Goal: Task Accomplishment & Management: Manage account settings

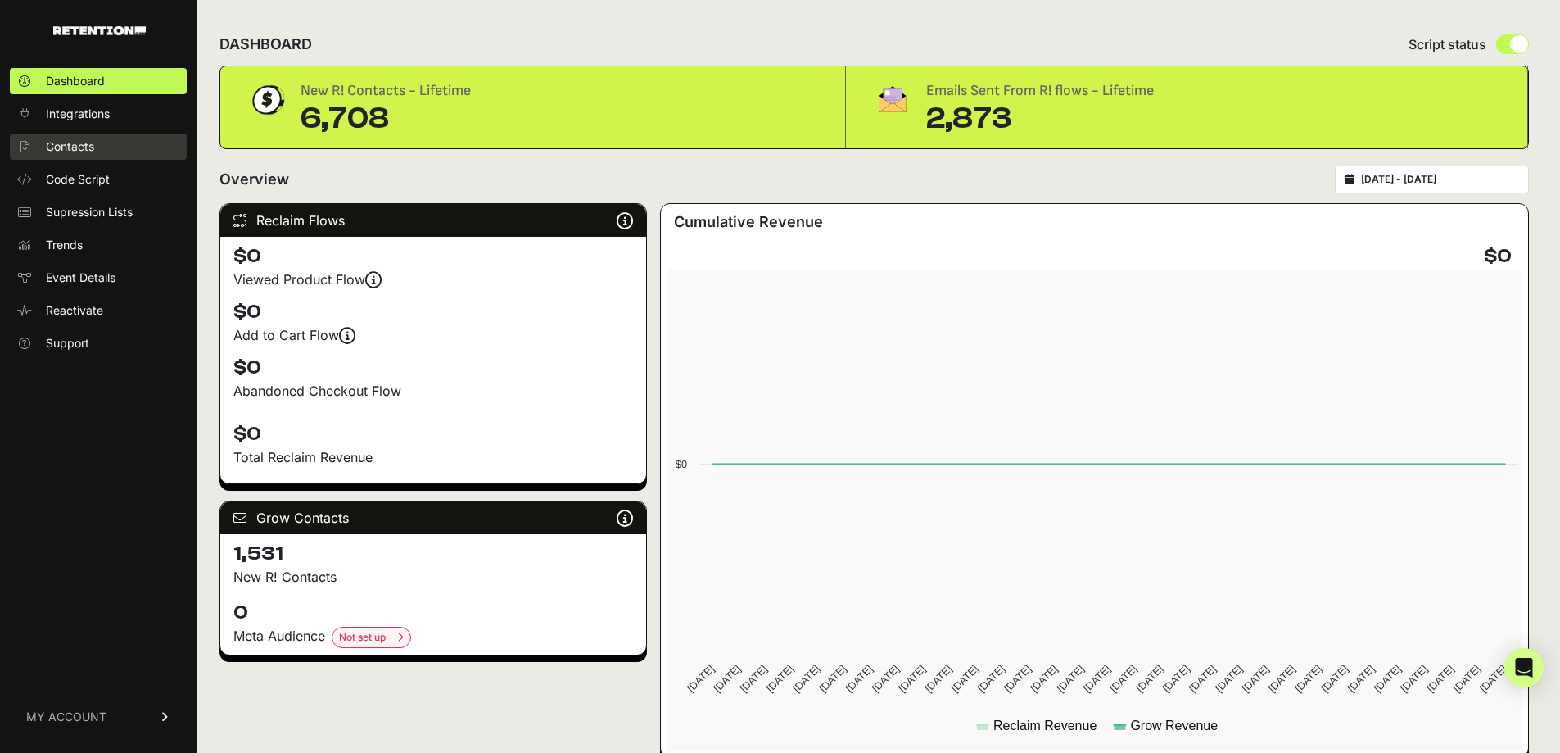
click at [75, 142] on span "Contacts" at bounding box center [70, 146] width 48 height 16
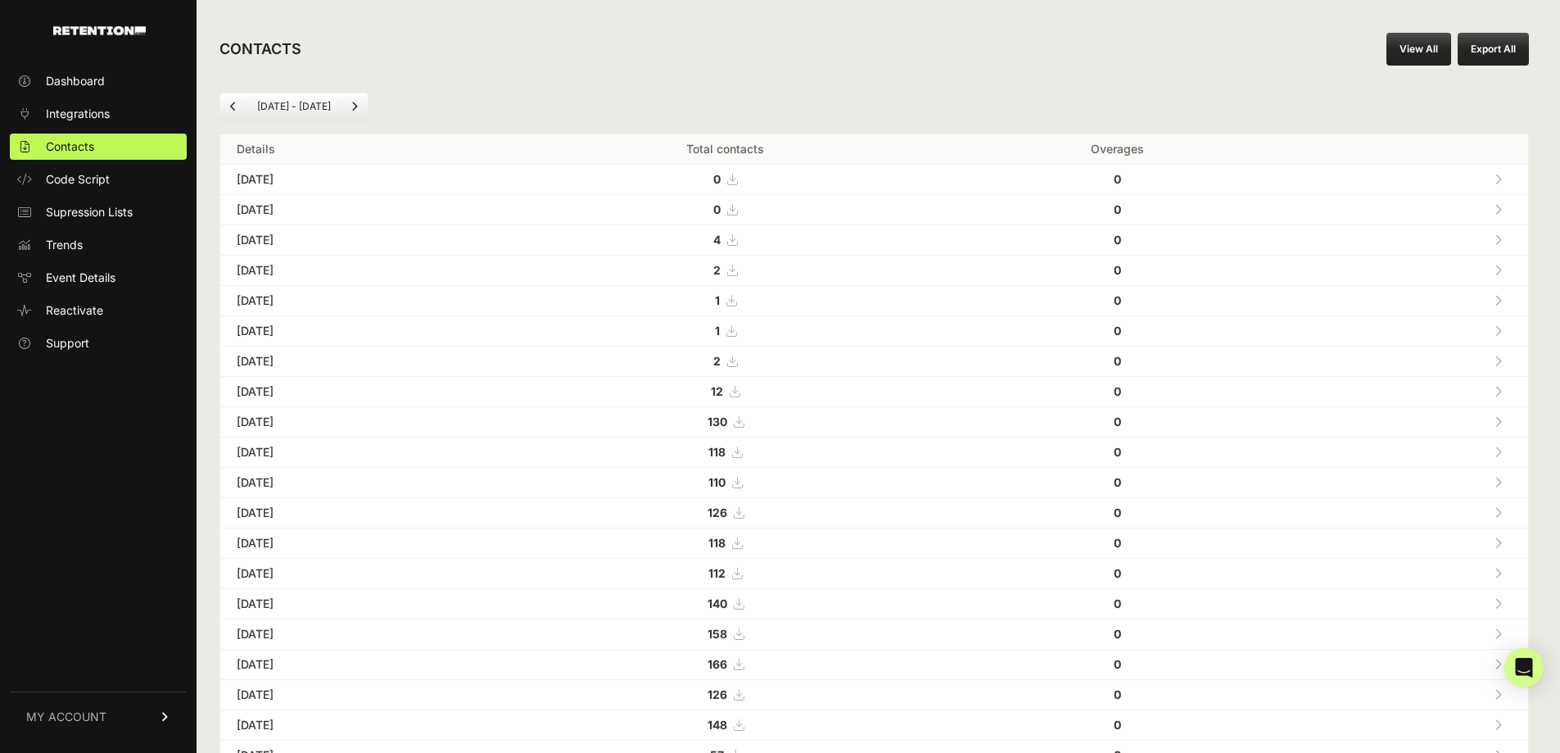
click at [120, 708] on link "MY ACCOUNT" at bounding box center [98, 716] width 177 height 50
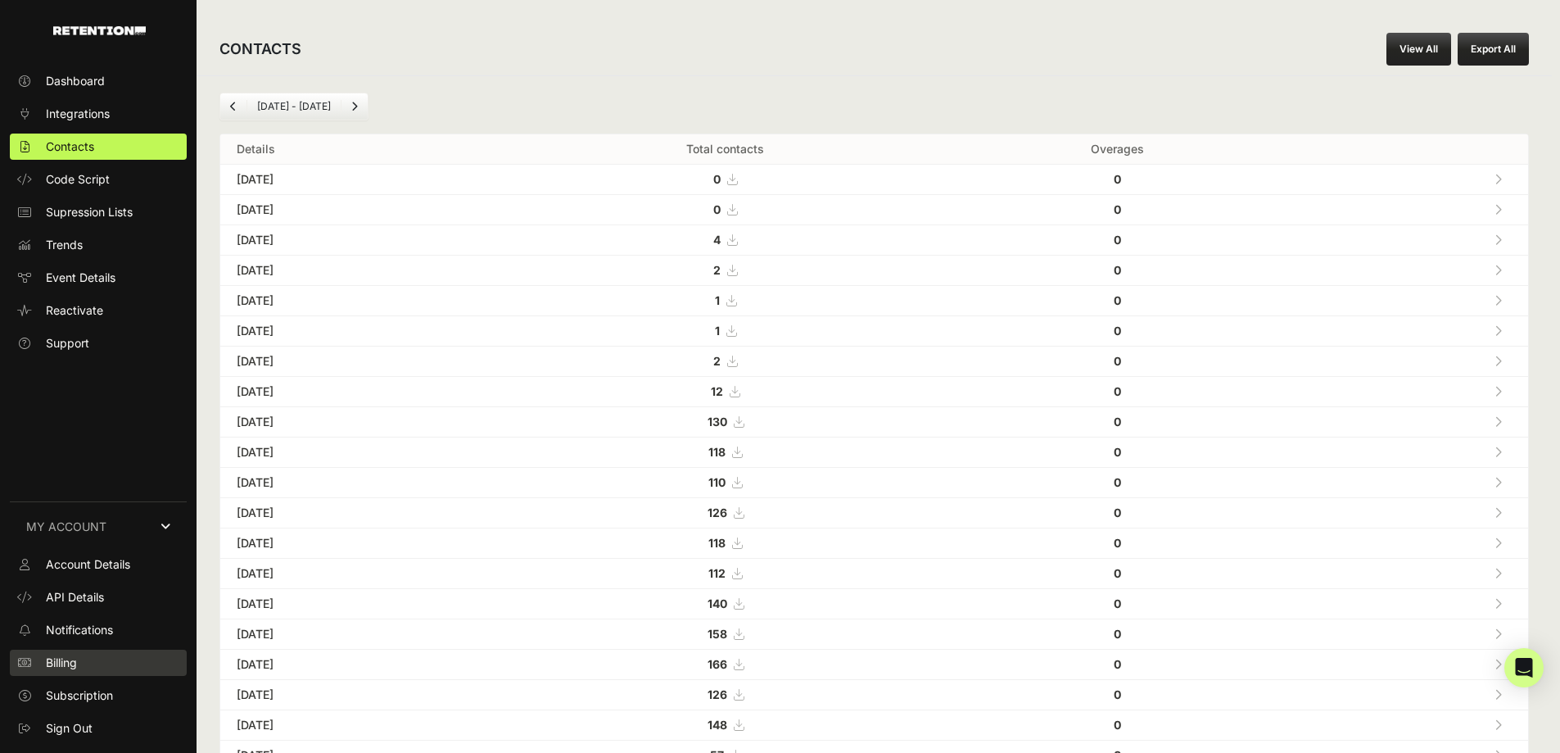
click at [98, 659] on link "Billing" at bounding box center [98, 662] width 177 height 26
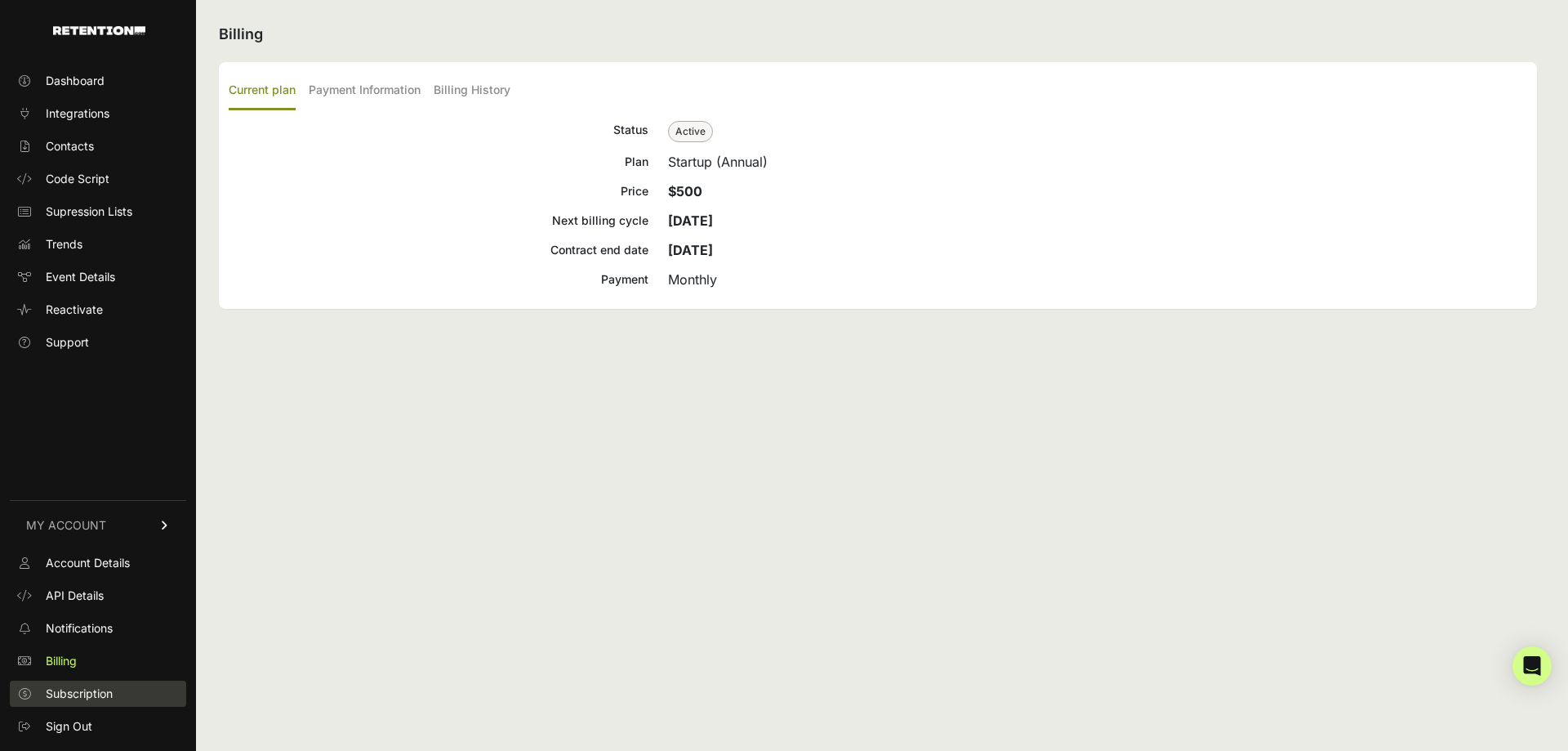
click at [86, 692] on span "Subscription" at bounding box center [79, 693] width 67 height 16
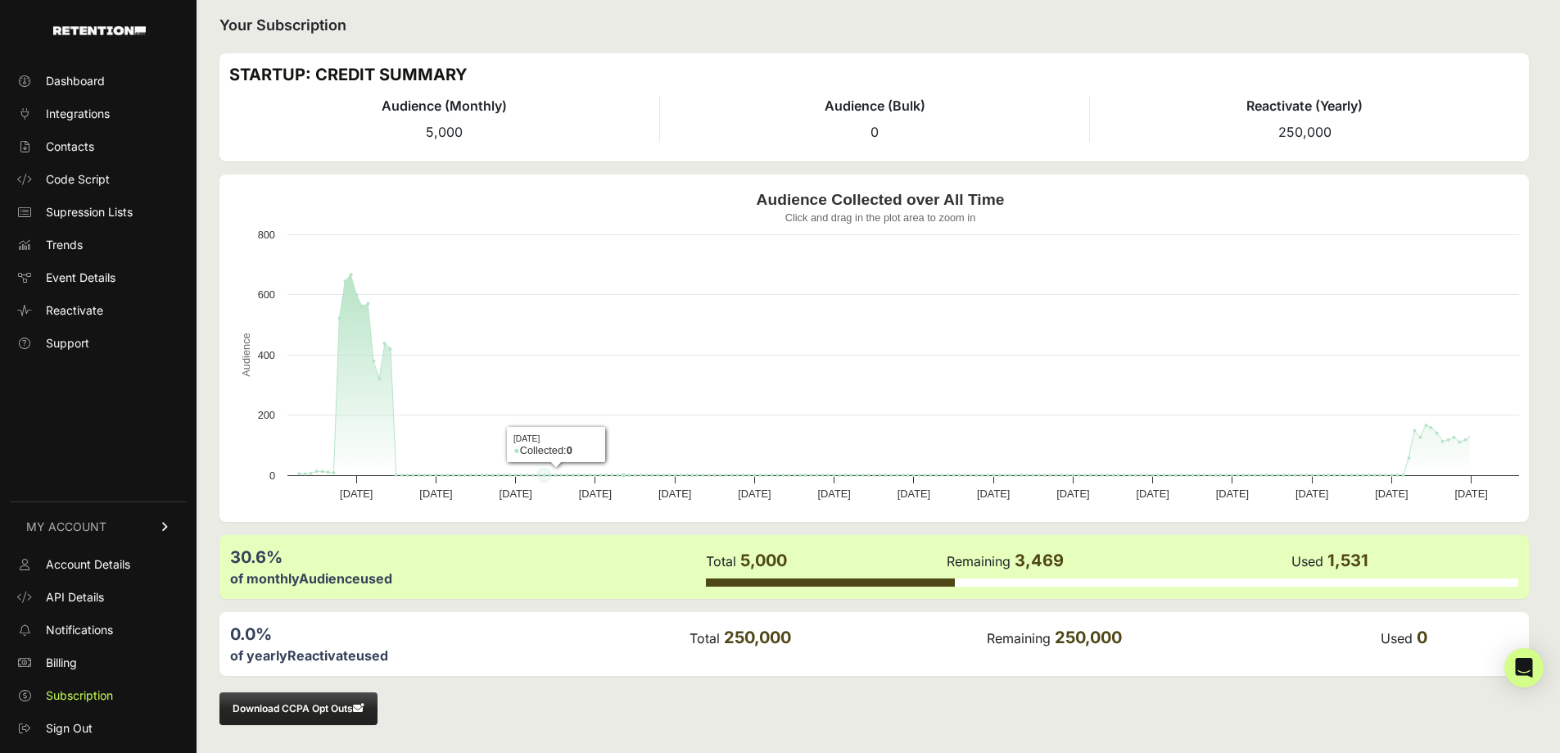
scroll to position [11, 0]
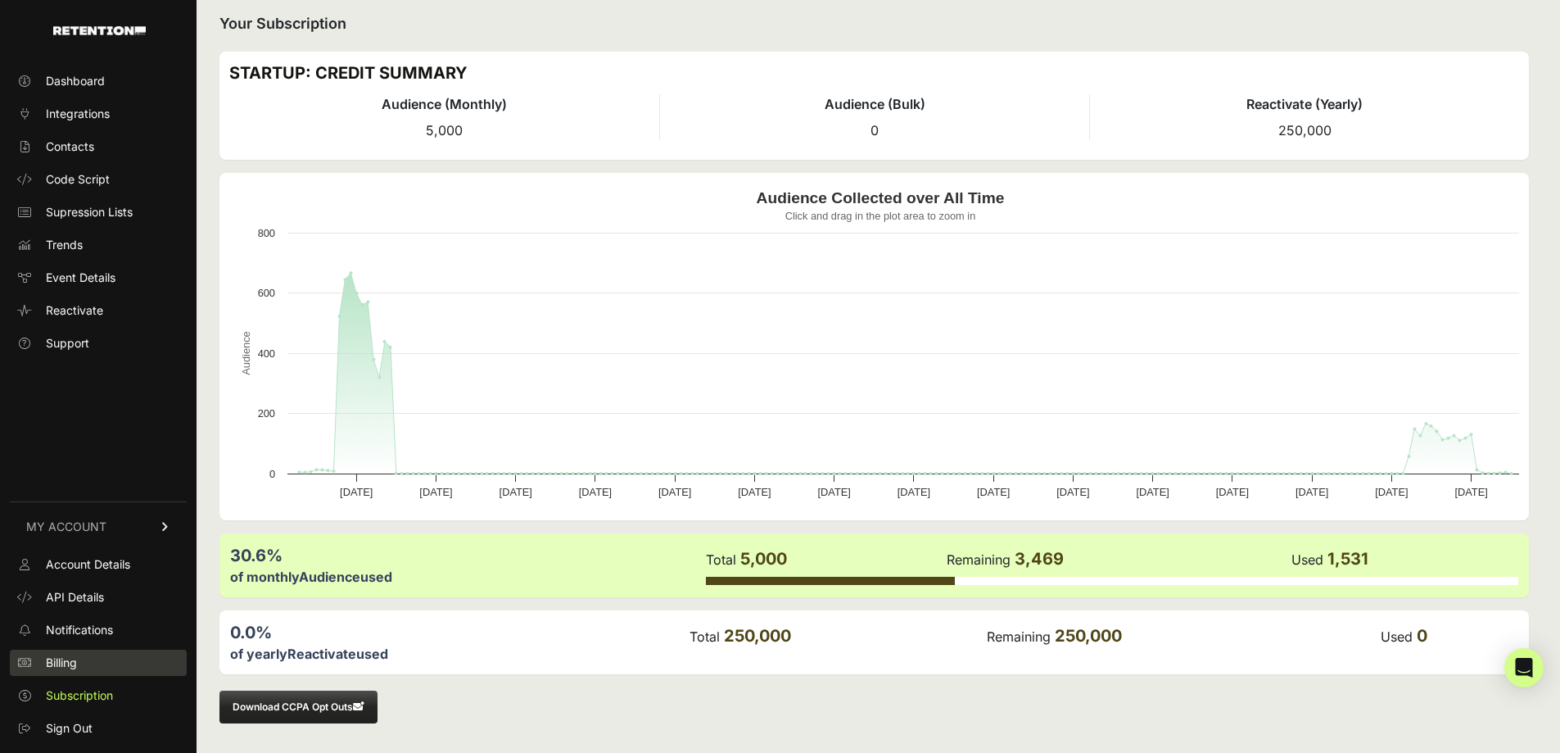
click at [75, 666] on span "Billing" at bounding box center [61, 662] width 31 height 16
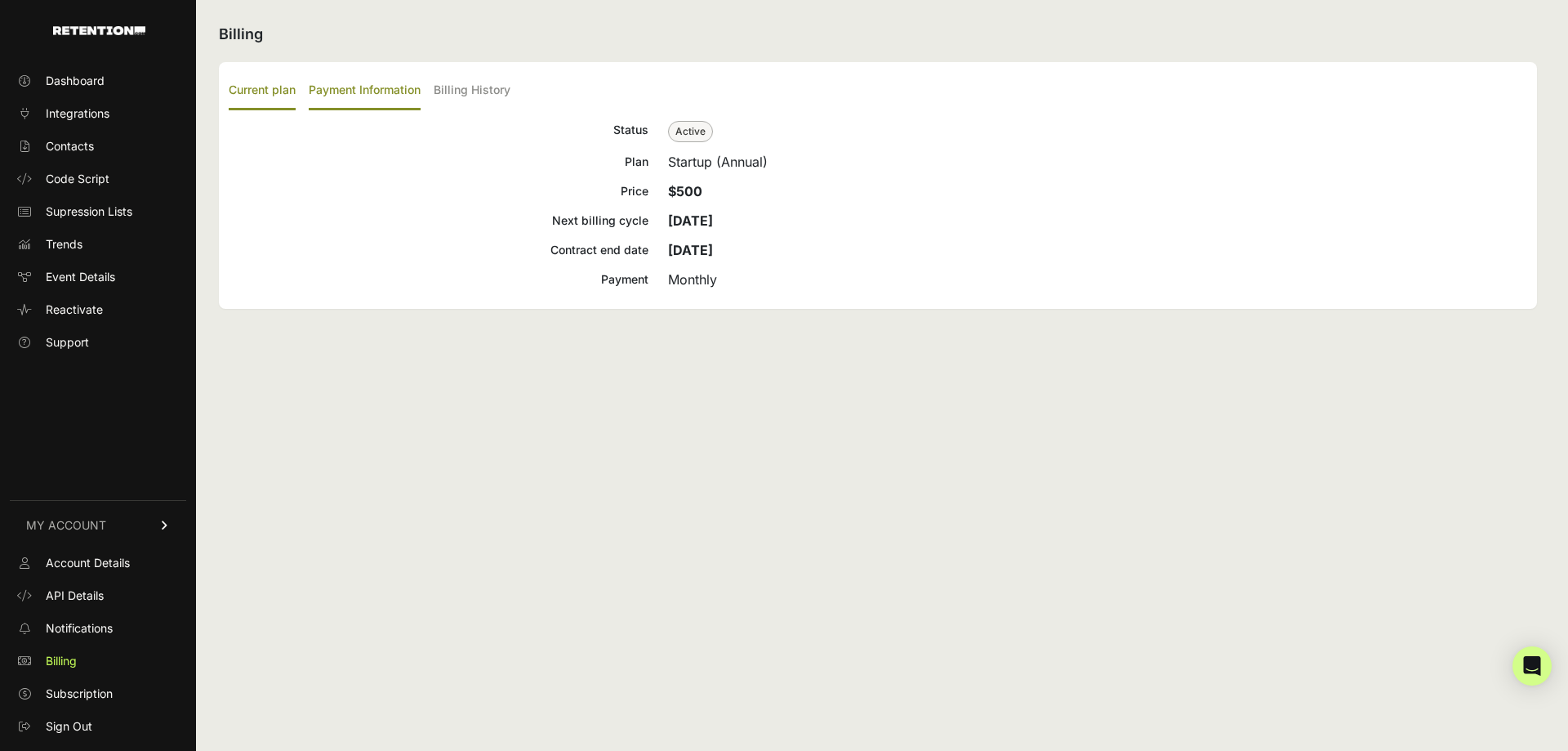
click at [360, 91] on label "Payment Information" at bounding box center [365, 91] width 112 height 38
click at [0, 0] on input "Payment Information" at bounding box center [0, 0] width 0 height 0
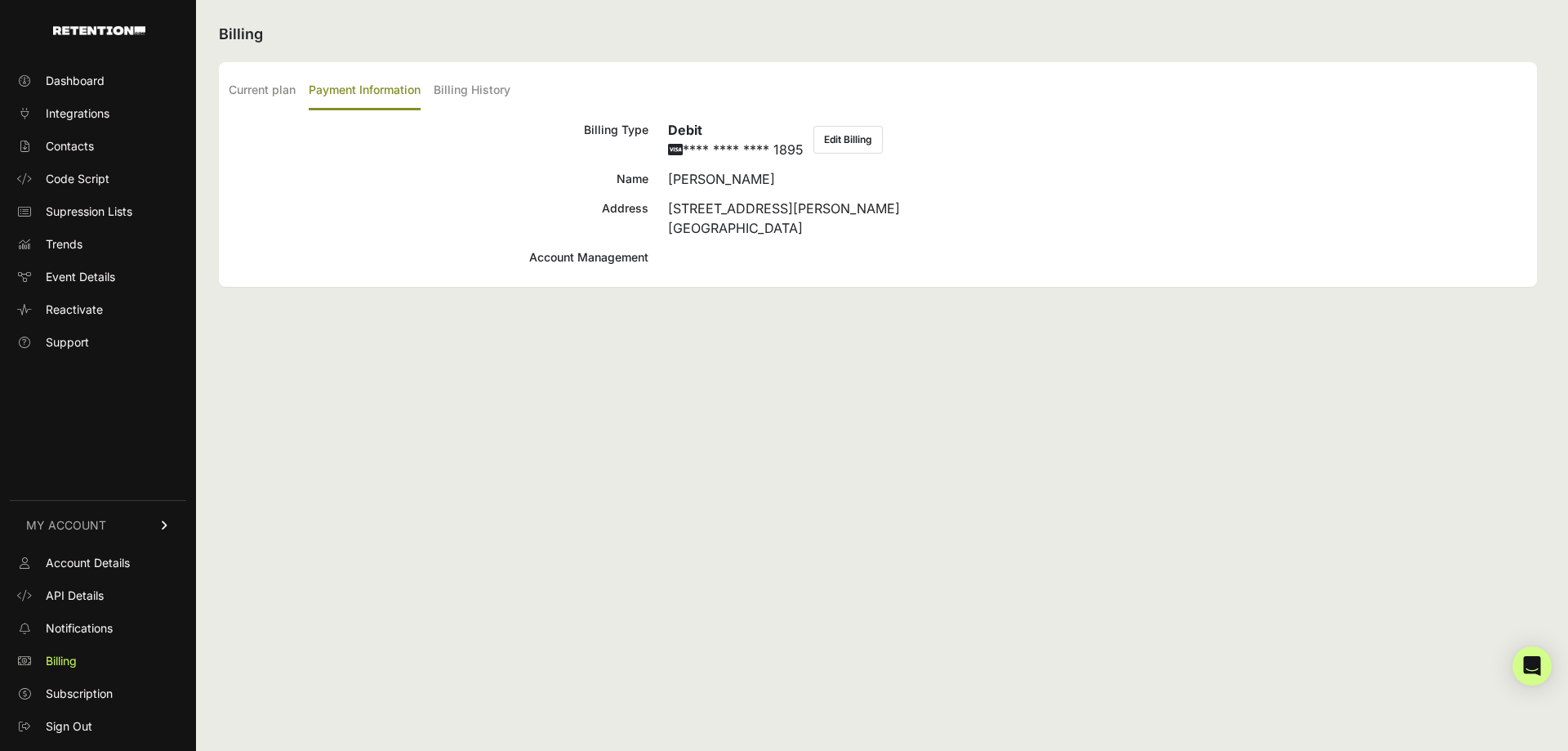
click at [576, 264] on div "Account Management" at bounding box center [438, 257] width 420 height 20
drag, startPoint x: 900, startPoint y: 113, endPoint x: 880, endPoint y: 127, distance: 24.4
click at [898, 113] on div "Current plan Payment Information Billing History Status Active Plan Startup (An…" at bounding box center [878, 174] width 1319 height 224
click at [864, 137] on button "Edit Billing" at bounding box center [849, 140] width 70 height 28
click at [268, 94] on label "Current plan" at bounding box center [261, 91] width 67 height 38
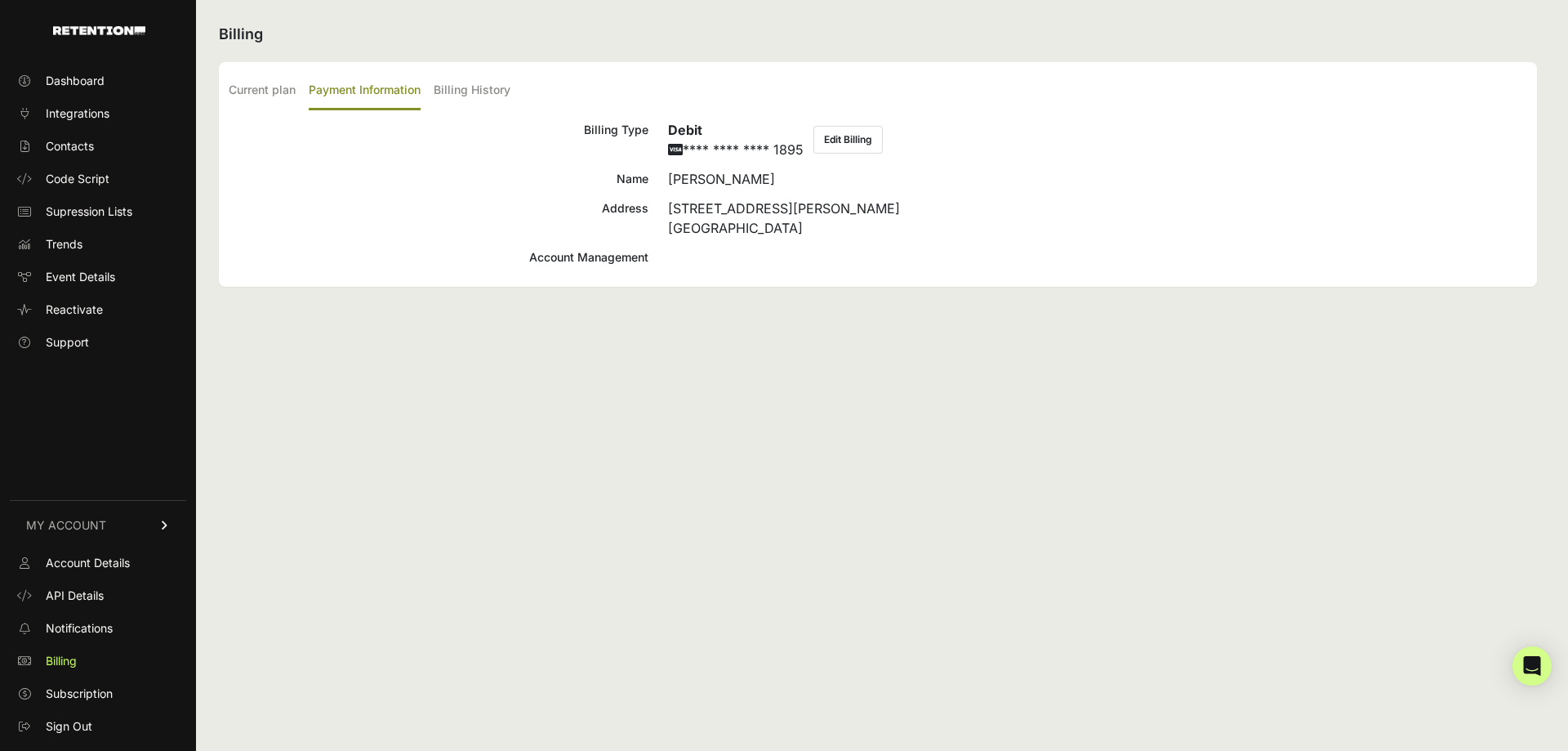
click at [0, 0] on input "Current plan" at bounding box center [0, 0] width 0 height 0
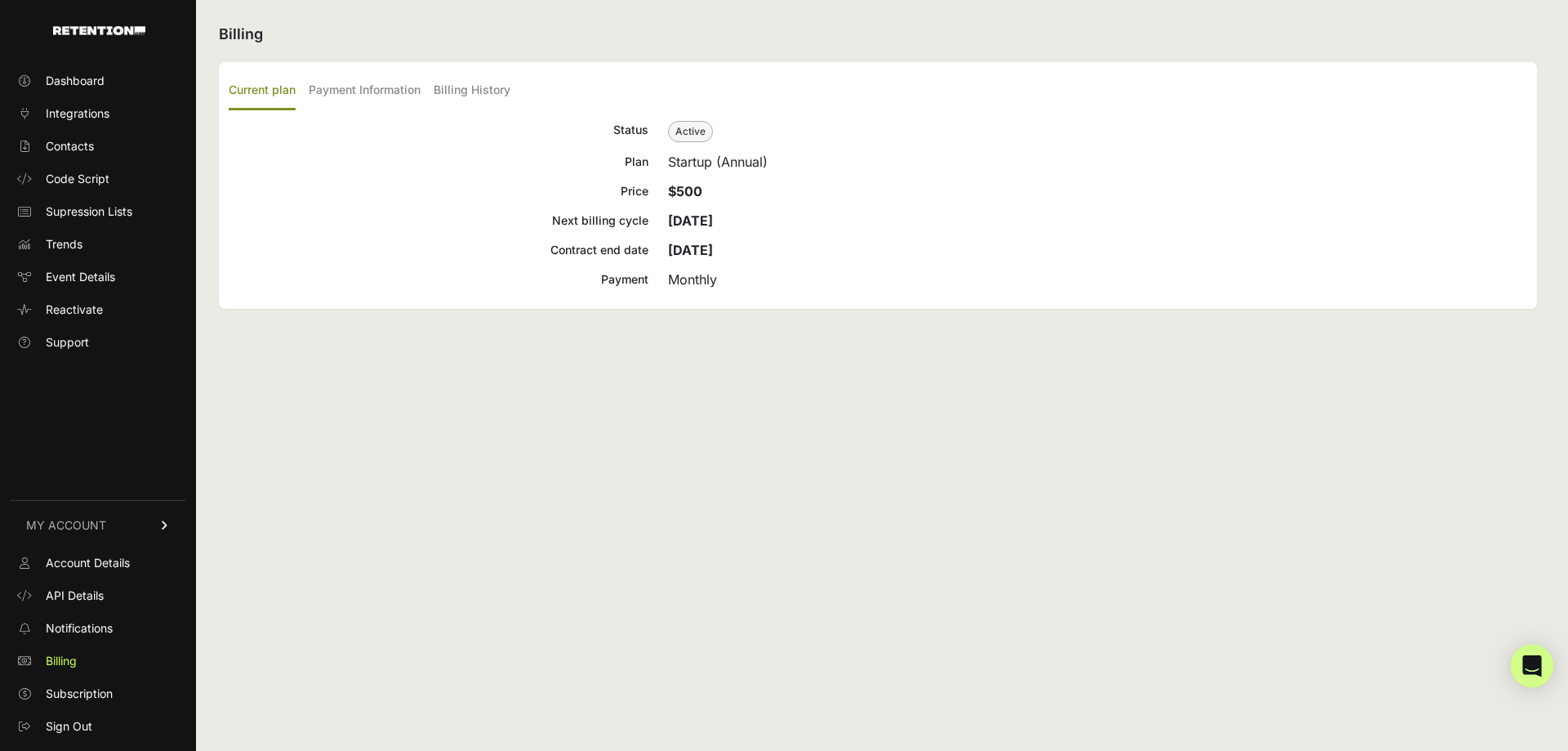
click at [1522, 665] on div "Open Intercom Messenger" at bounding box center [1532, 665] width 43 height 43
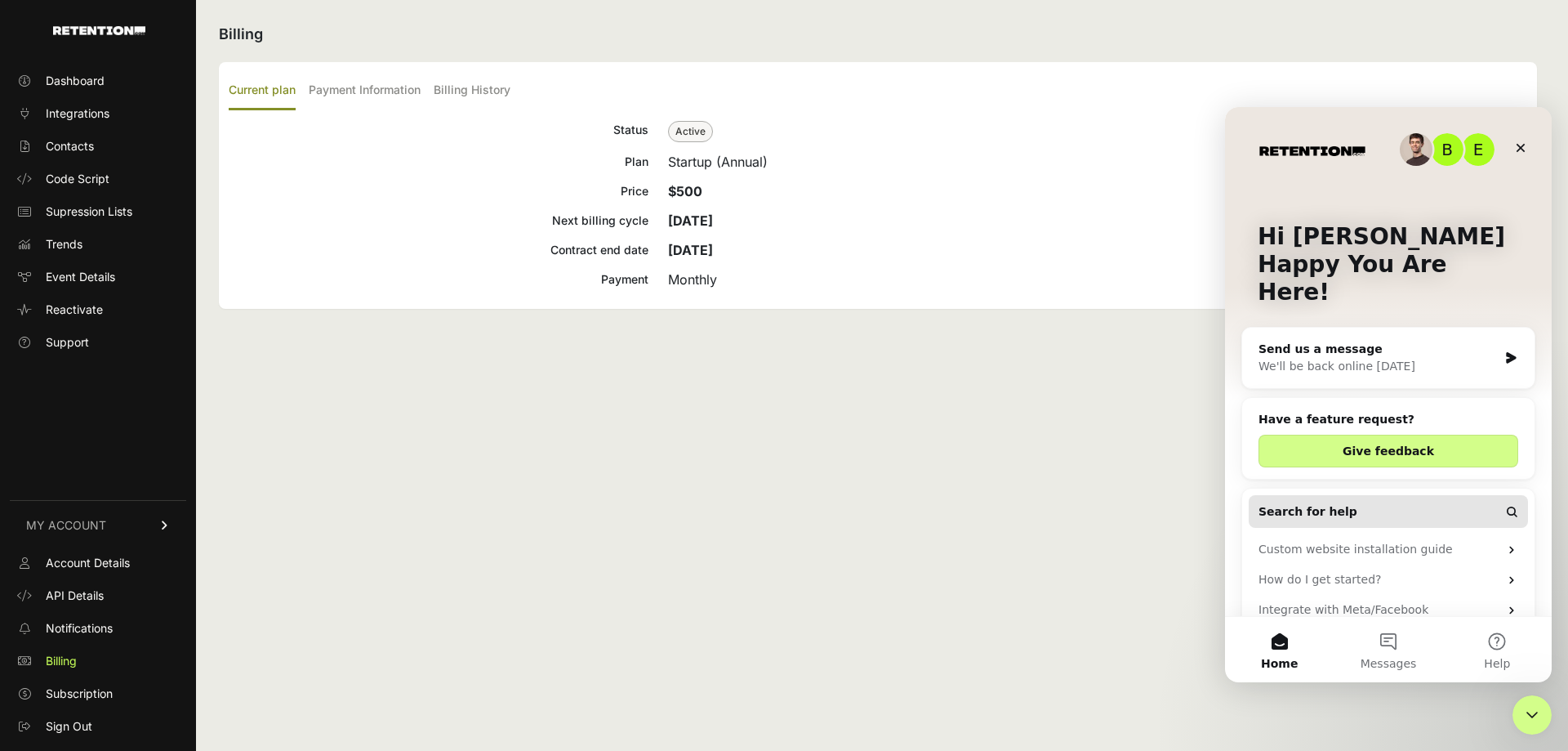
click at [1352, 495] on button "Search for help" at bounding box center [1388, 511] width 279 height 33
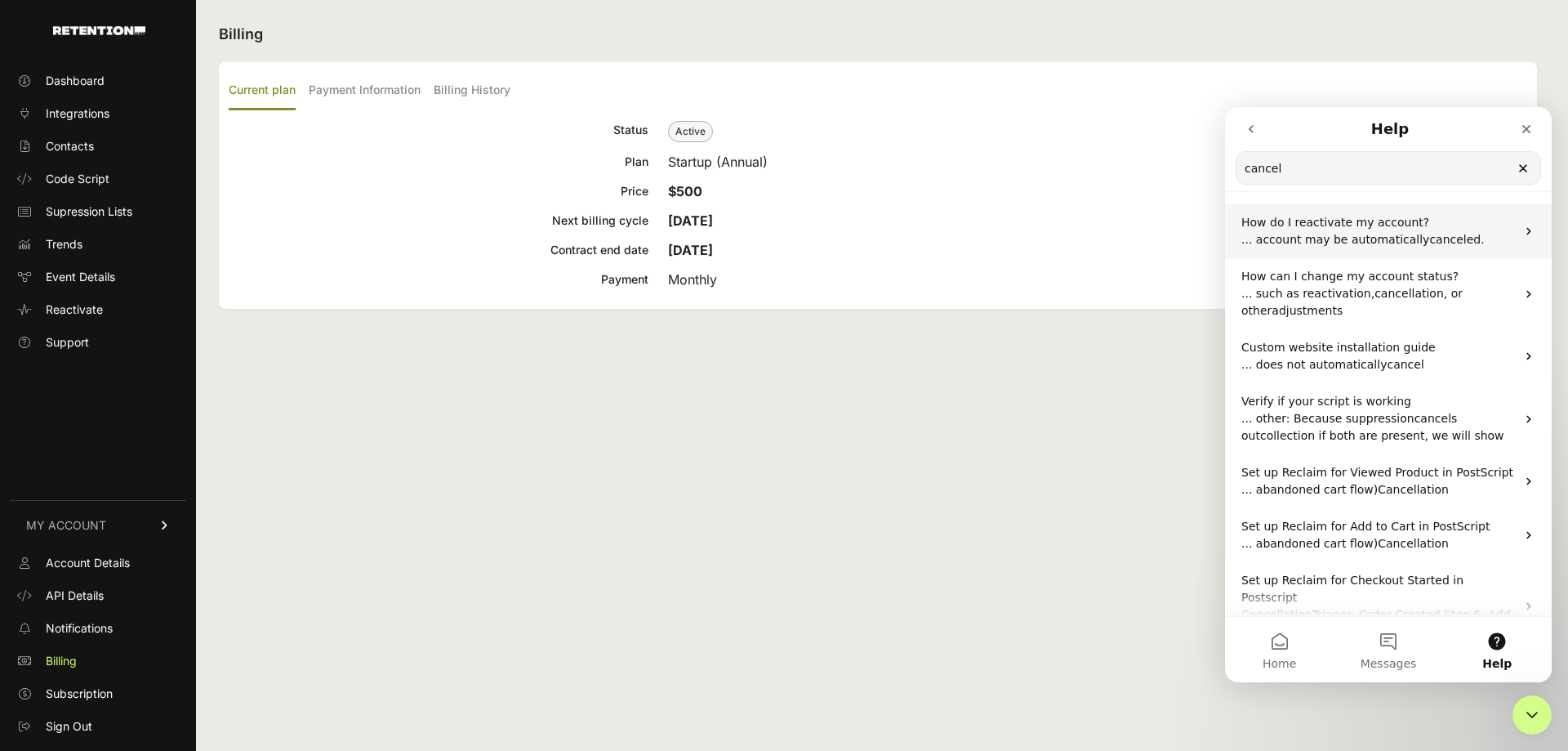
type input "cancel"
click at [1365, 241] on span "... account may be automatically" at bounding box center [1336, 238] width 188 height 13
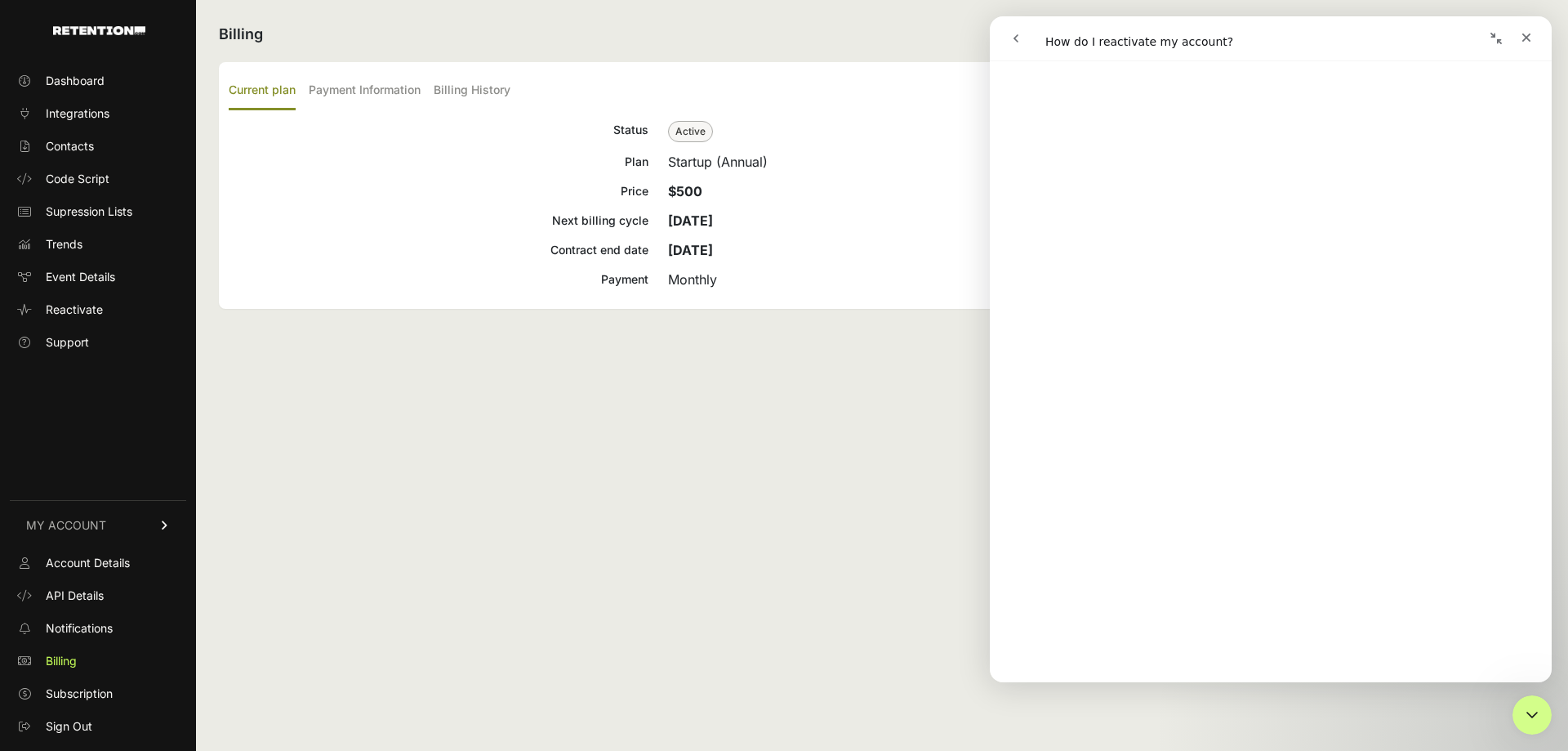
scroll to position [570, 0]
click at [874, 544] on div "Billing Current plan Payment Information Billing History Status Active Plan Sta…" at bounding box center [879, 375] width 1365 height 751
drag, startPoint x: 516, startPoint y: 378, endPoint x: 503, endPoint y: 374, distance: 13.6
click at [506, 376] on div "Billing Current plan Payment Information Billing History Status Active Plan Sta…" at bounding box center [879, 375] width 1365 height 751
